Goal: Check status: Check status

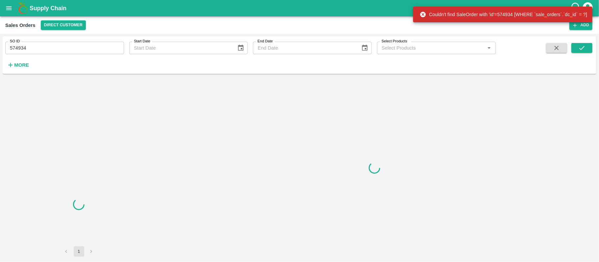
click at [32, 54] on input "574934" at bounding box center [64, 48] width 119 height 12
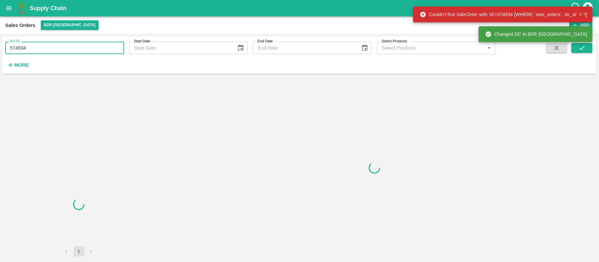
click at [32, 54] on input "574934" at bounding box center [64, 48] width 119 height 12
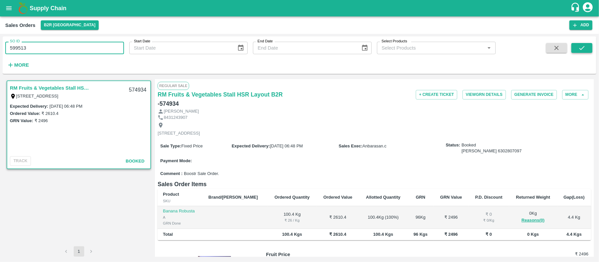
type input "599513"
click at [573, 52] on button "submit" at bounding box center [581, 48] width 21 height 10
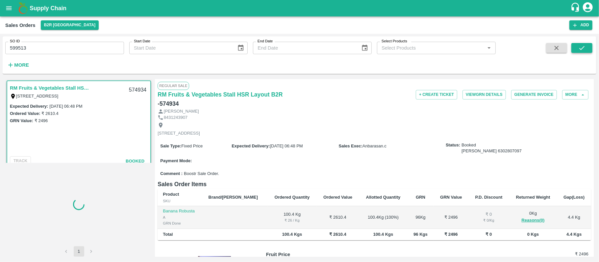
click at [577, 48] on button "submit" at bounding box center [581, 48] width 21 height 10
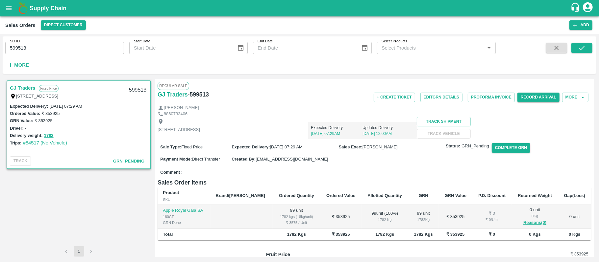
click at [29, 53] on input "599513" at bounding box center [64, 48] width 119 height 12
paste input "text"
type input "589561"
click at [580, 46] on icon "submit" at bounding box center [581, 47] width 7 height 7
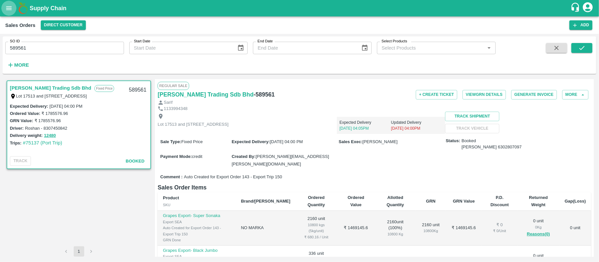
click at [11, 8] on icon "open drawer" at bounding box center [9, 8] width 6 height 4
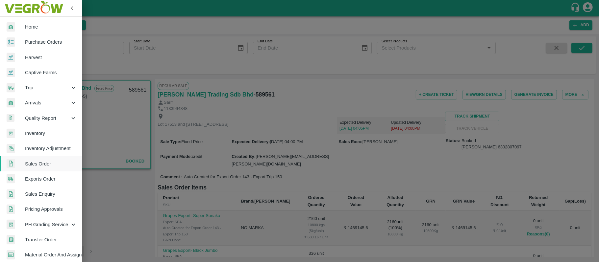
click at [37, 177] on span "Exports Order" at bounding box center [51, 179] width 52 height 7
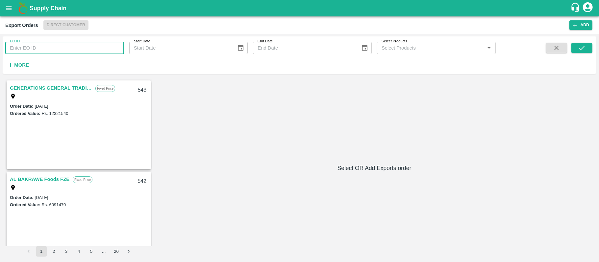
click at [99, 53] on input "EO ID" at bounding box center [64, 48] width 119 height 12
type input "143"
click at [577, 50] on button "submit" at bounding box center [581, 48] width 21 height 10
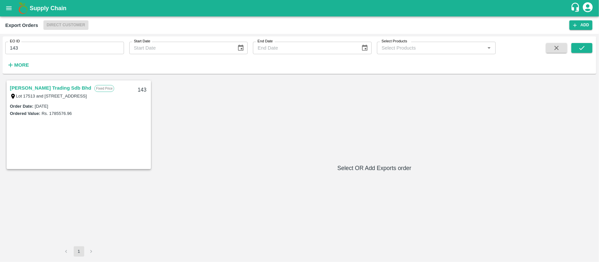
click at [63, 87] on link "[PERSON_NAME] Trading Sdb Bhd" at bounding box center [50, 88] width 81 height 9
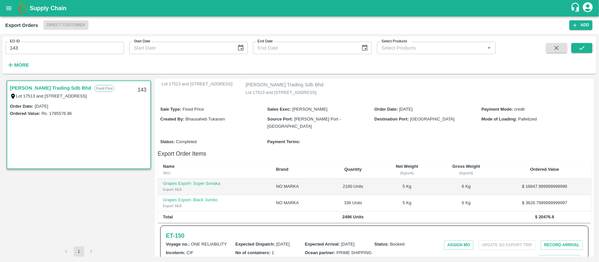
scroll to position [37, 0]
